Goal: Task Accomplishment & Management: Manage account settings

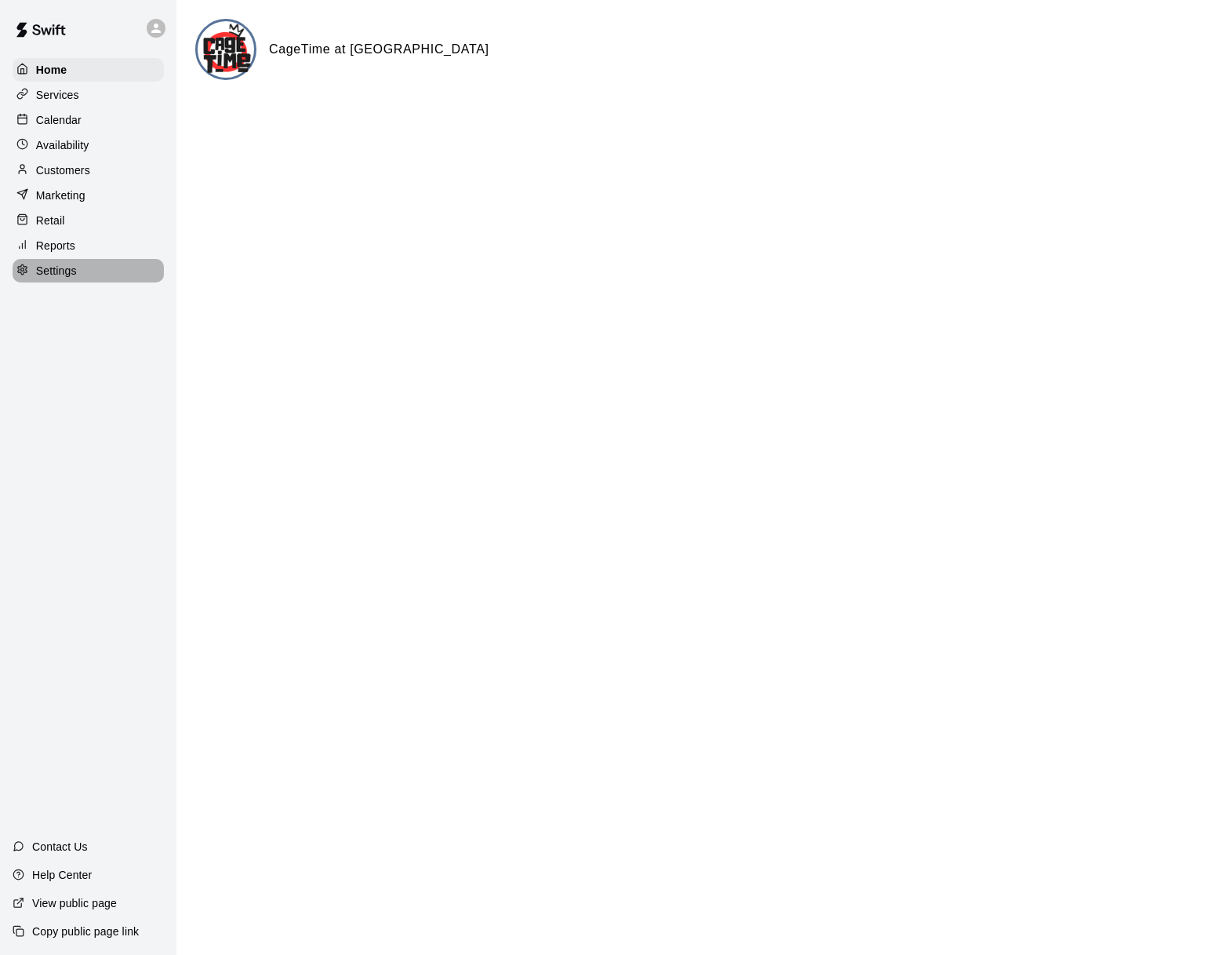
click at [71, 274] on p "Settings" at bounding box center [57, 270] width 41 height 16
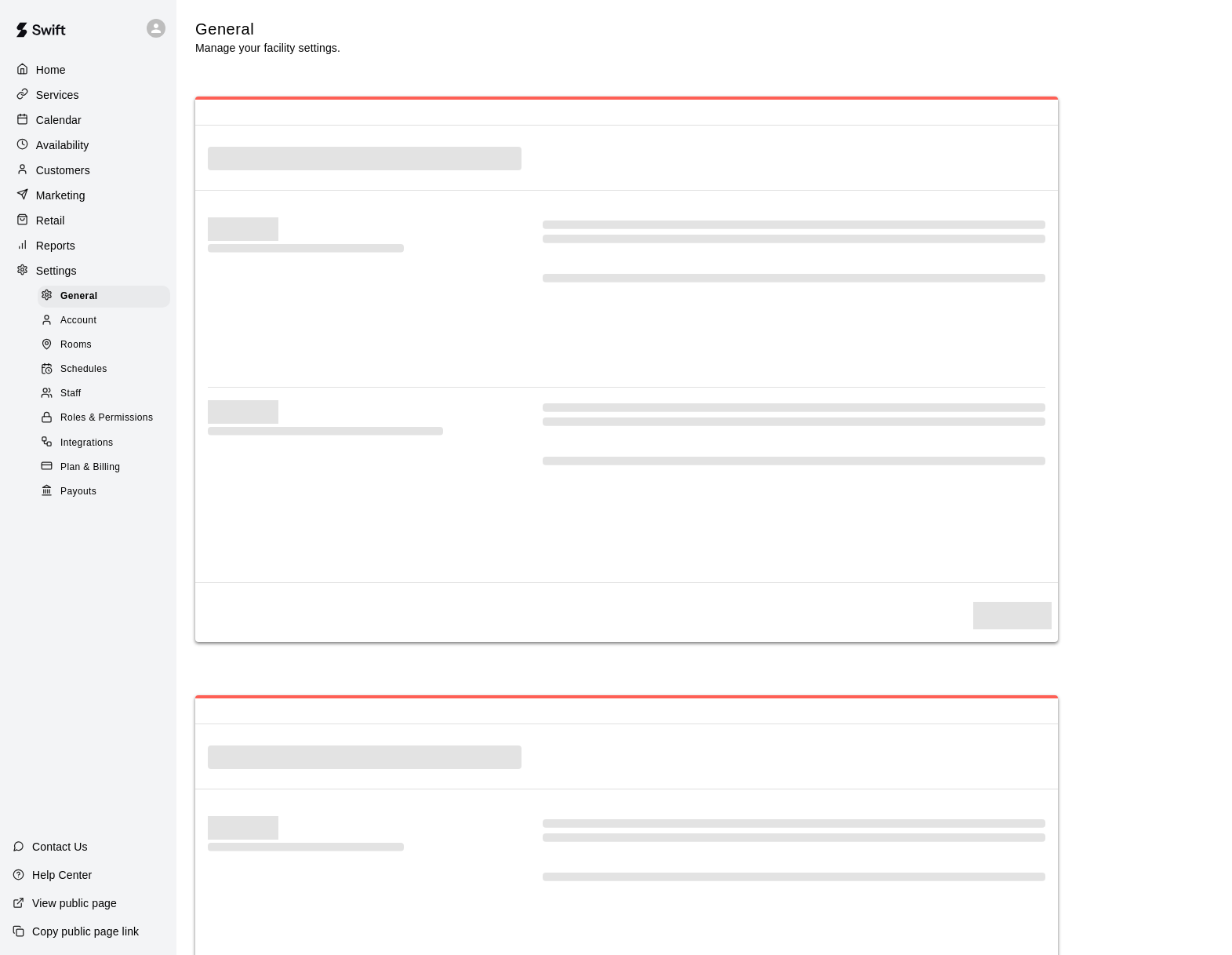
select select "**"
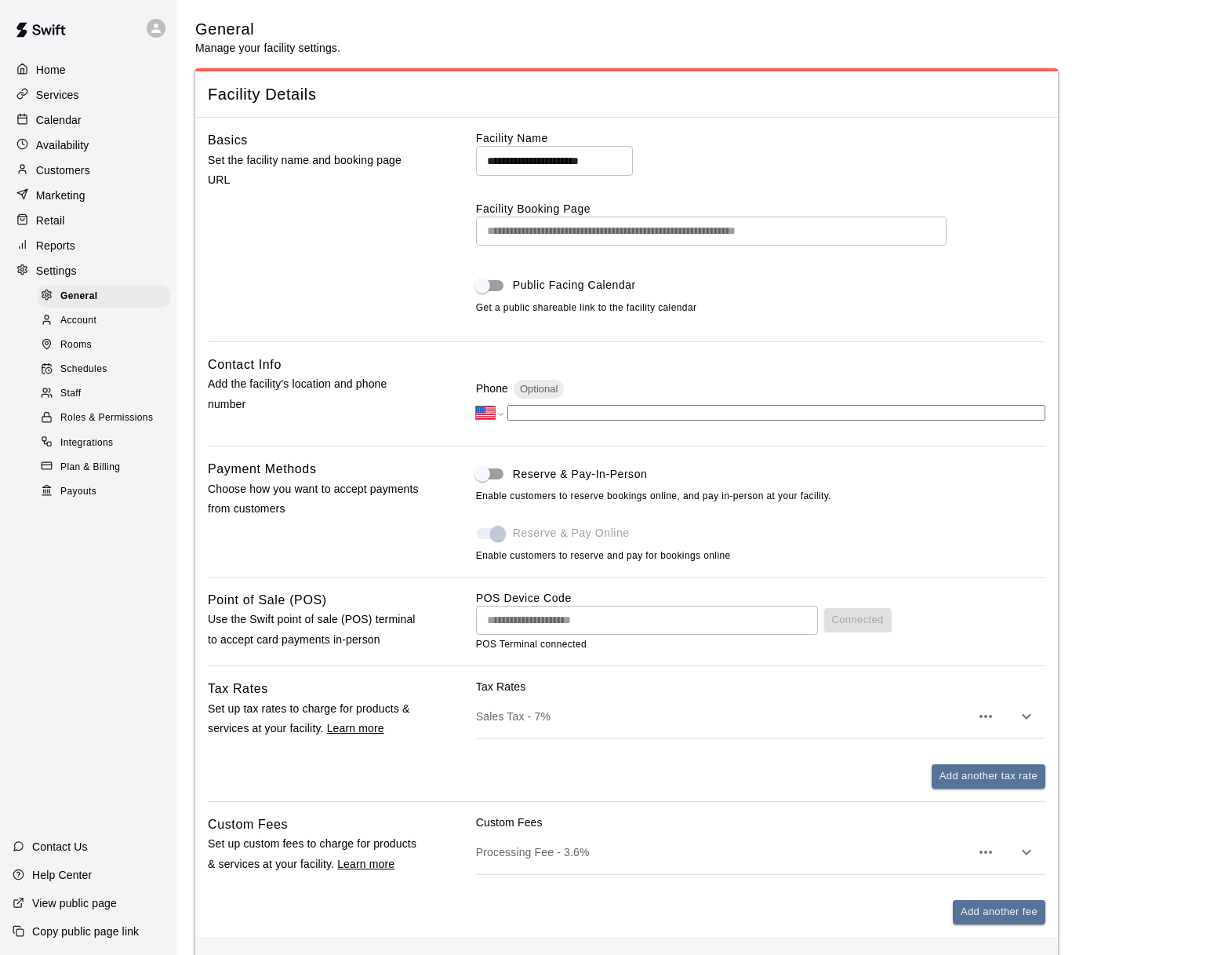
scroll to position [3280, 0]
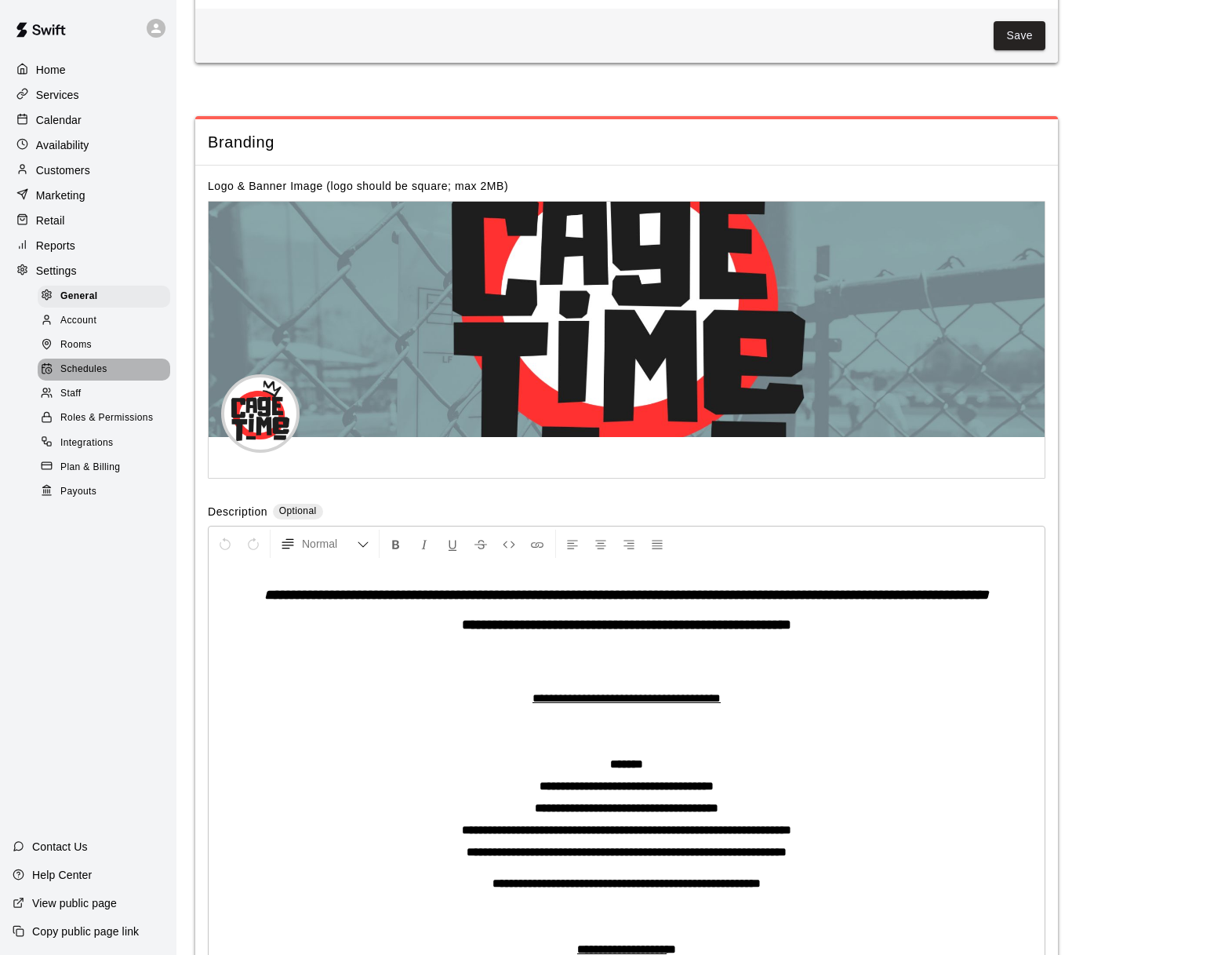
click at [93, 361] on span "Schedules" at bounding box center [84, 369] width 47 height 16
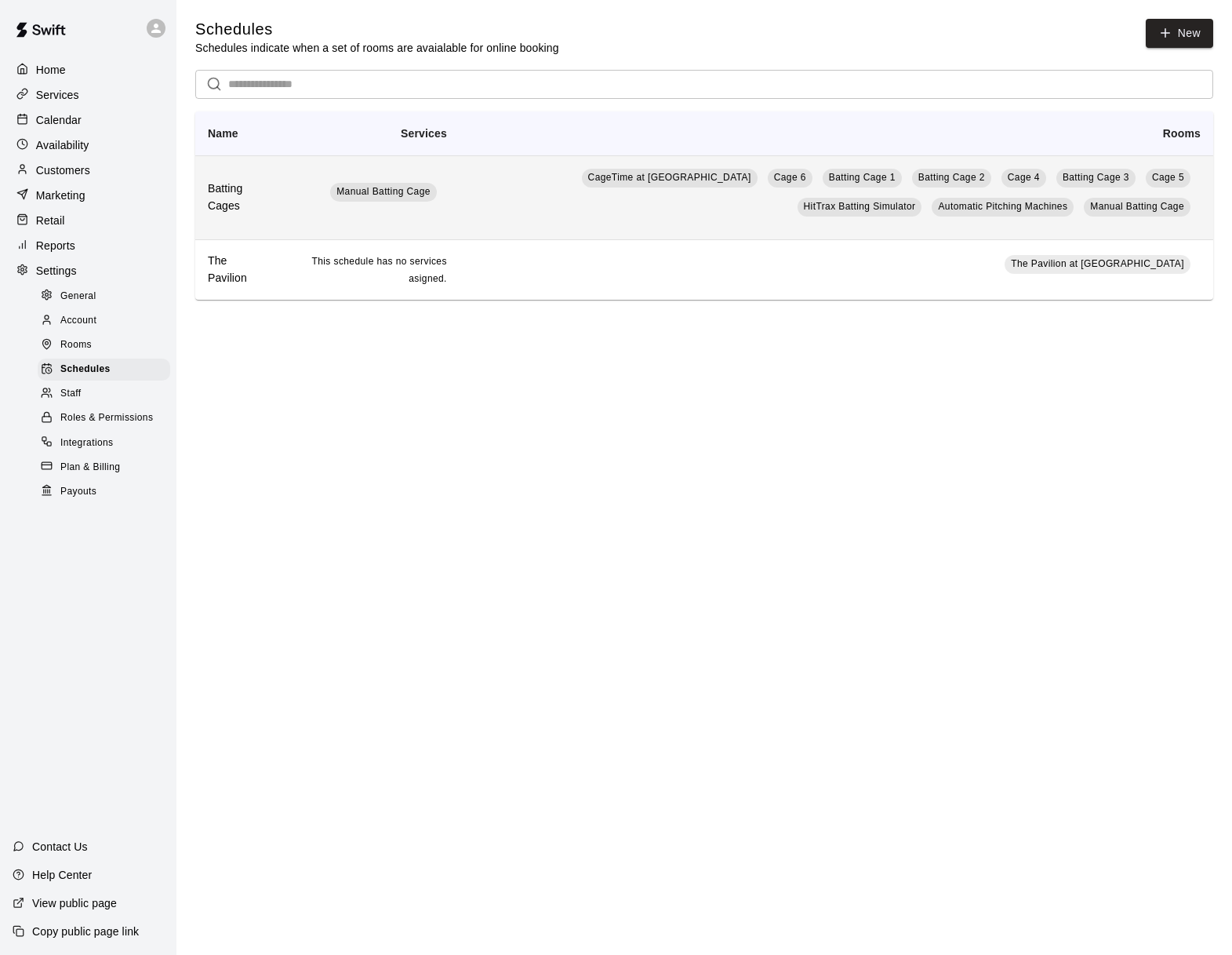
click at [424, 221] on td "Manual Batting Cage" at bounding box center [369, 197] width 181 height 84
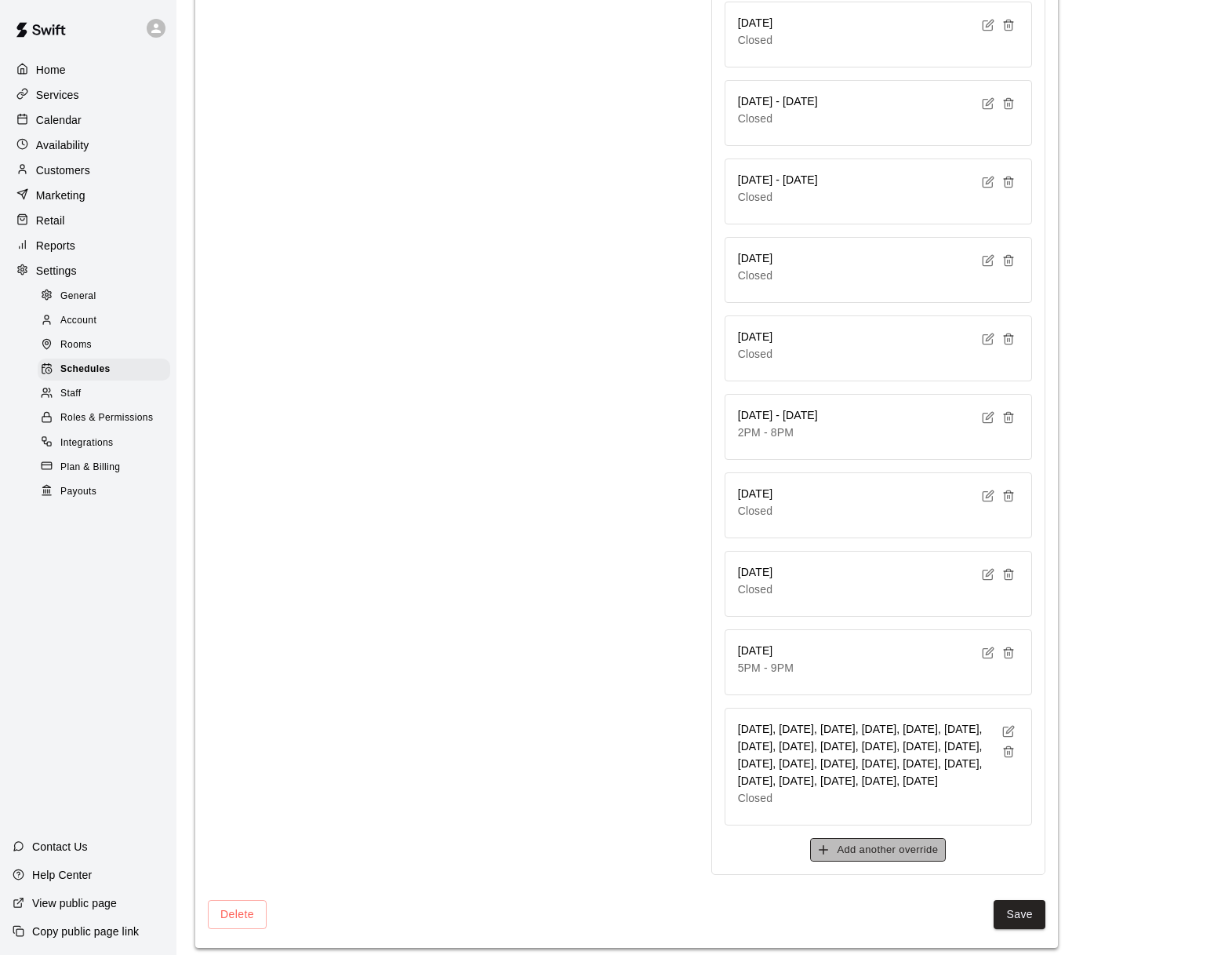
click at [887, 840] on button "Add another override" at bounding box center [877, 850] width 135 height 25
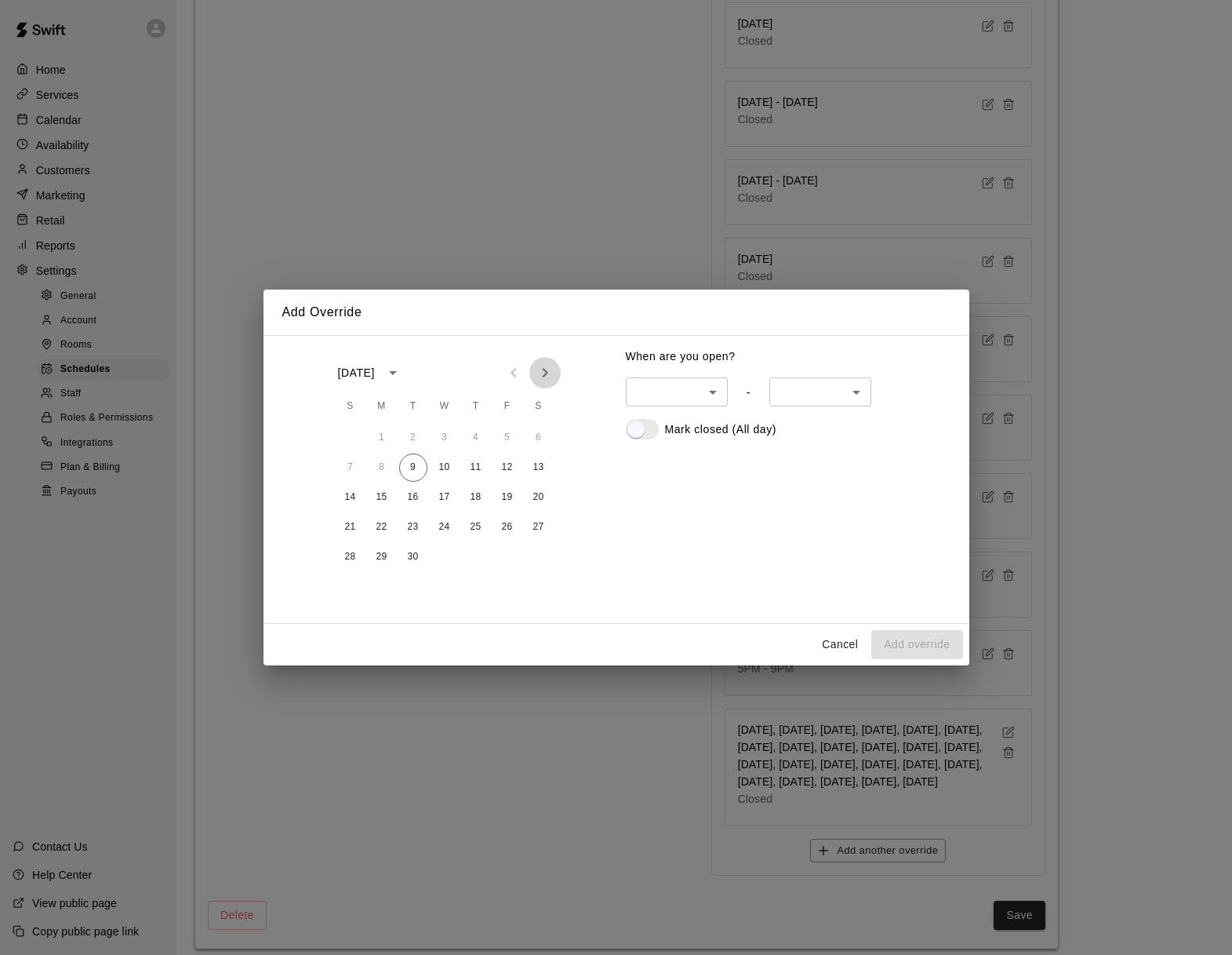
click at [548, 370] on icon "Next month" at bounding box center [545, 372] width 19 height 19
click at [538, 499] on button "18" at bounding box center [538, 498] width 28 height 28
click at [912, 639] on button "Add override" at bounding box center [917, 644] width 91 height 29
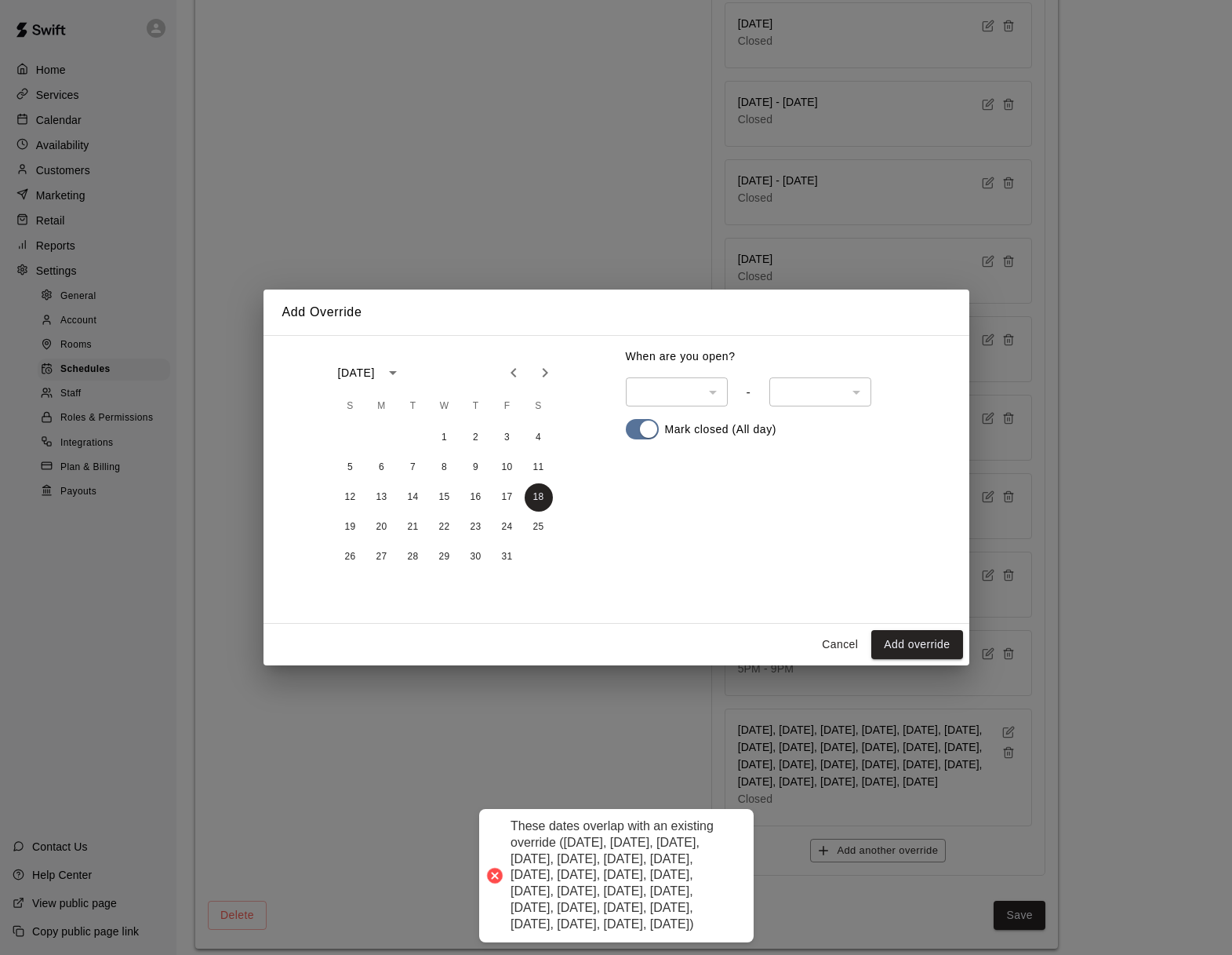
click at [840, 646] on button "Cancel" at bounding box center [840, 644] width 50 height 29
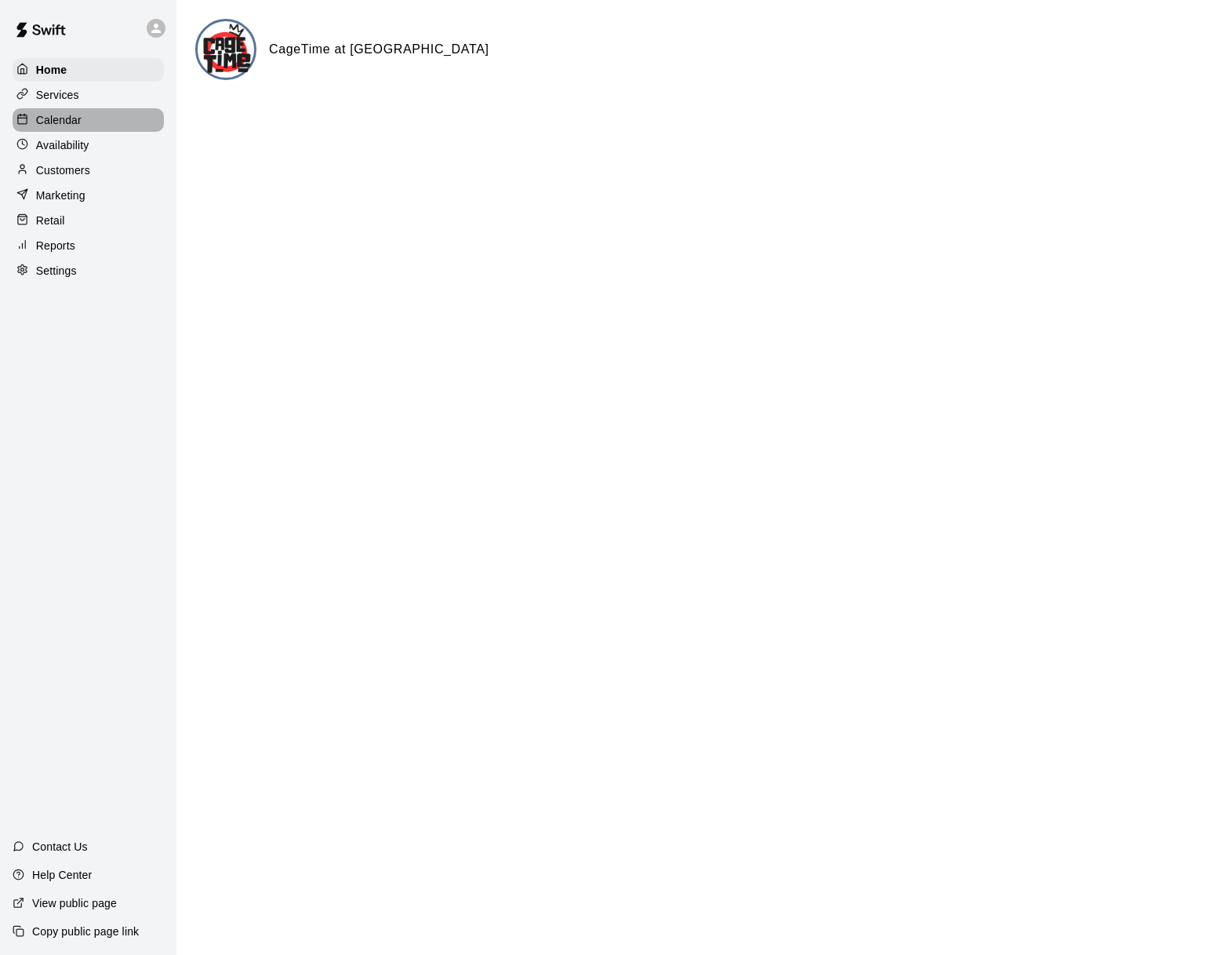
click at [65, 110] on div "Calendar" at bounding box center [88, 120] width 151 height 24
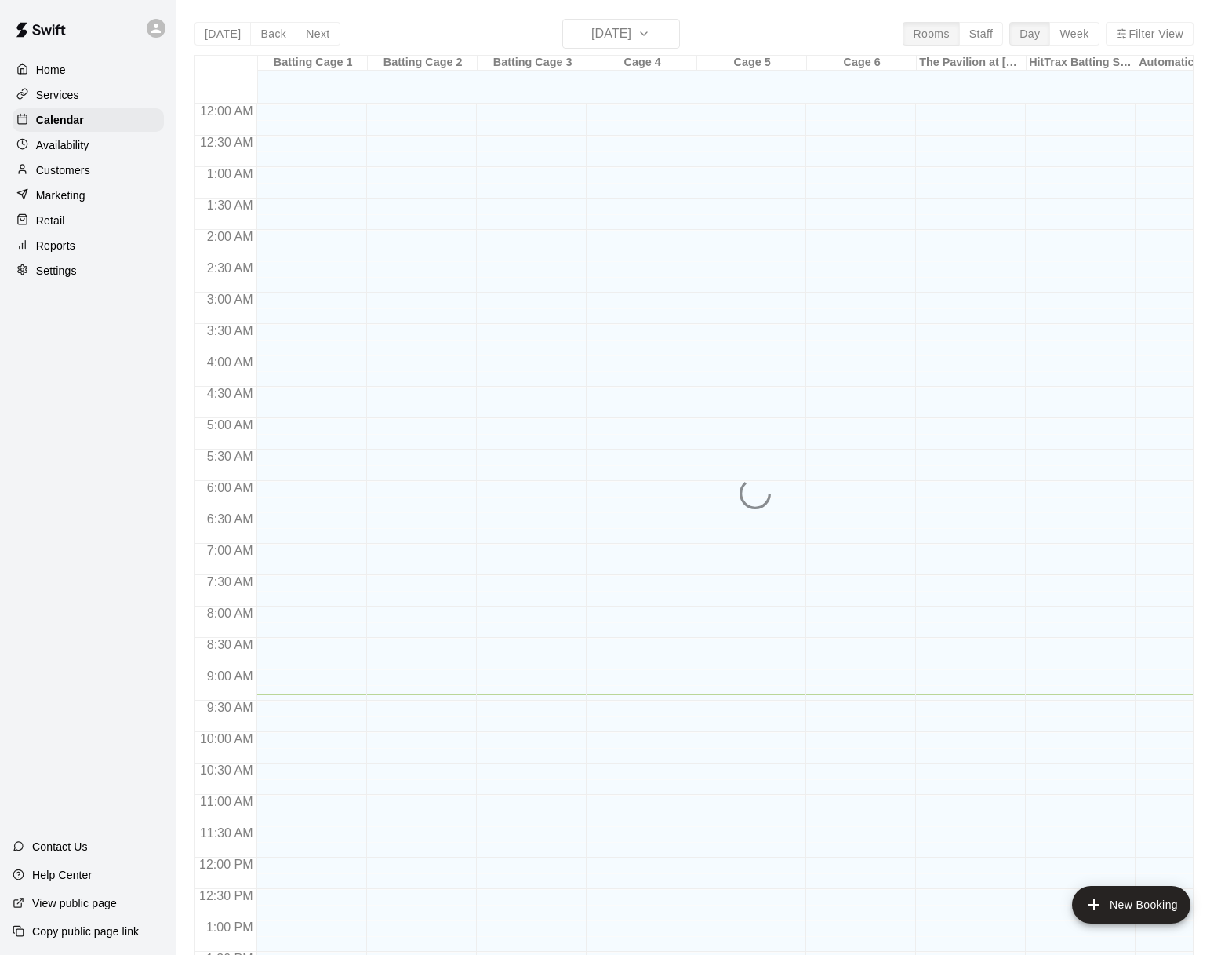
scroll to position [590, 0]
